Goal: Entertainment & Leisure: Browse casually

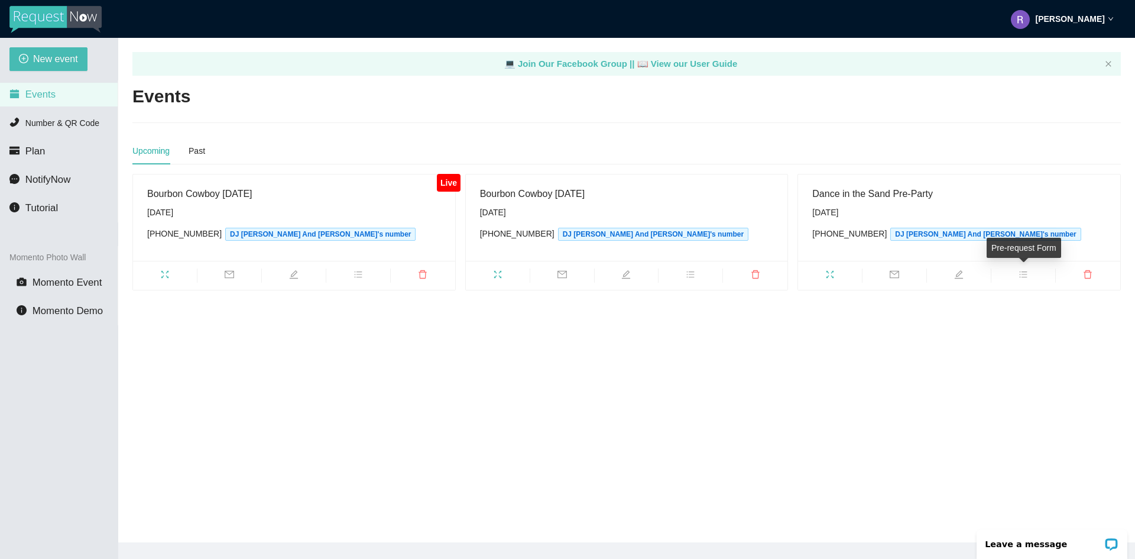
click at [1018, 272] on icon "bars" at bounding box center [1022, 274] width 9 height 9
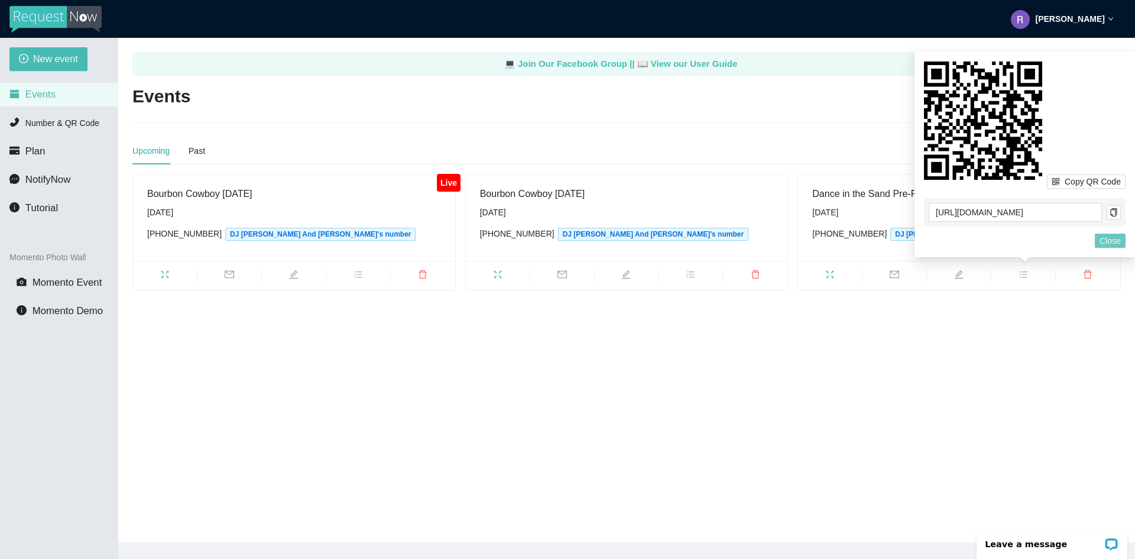
click at [1113, 242] on span "Close" at bounding box center [1109, 240] width 21 height 13
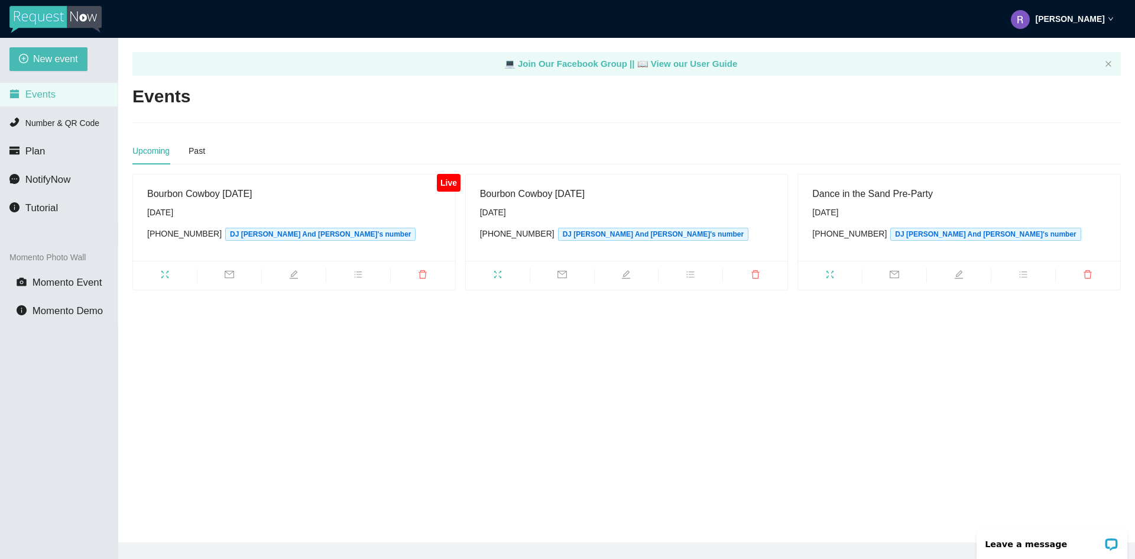
click at [810, 191] on div "Dance in the Sand Pre-Party [DATE] [PHONE_NUMBER] DJ [PERSON_NAME]'s number" at bounding box center [959, 217] width 322 height 86
click at [838, 197] on div "Dance in the Sand Pre-Party" at bounding box center [959, 193] width 294 height 15
click at [837, 273] on span "fullscreen" at bounding box center [830, 276] width 64 height 13
click at [164, 277] on icon "fullscreen" at bounding box center [164, 274] width 9 height 9
